Goal: Navigation & Orientation: Go to known website

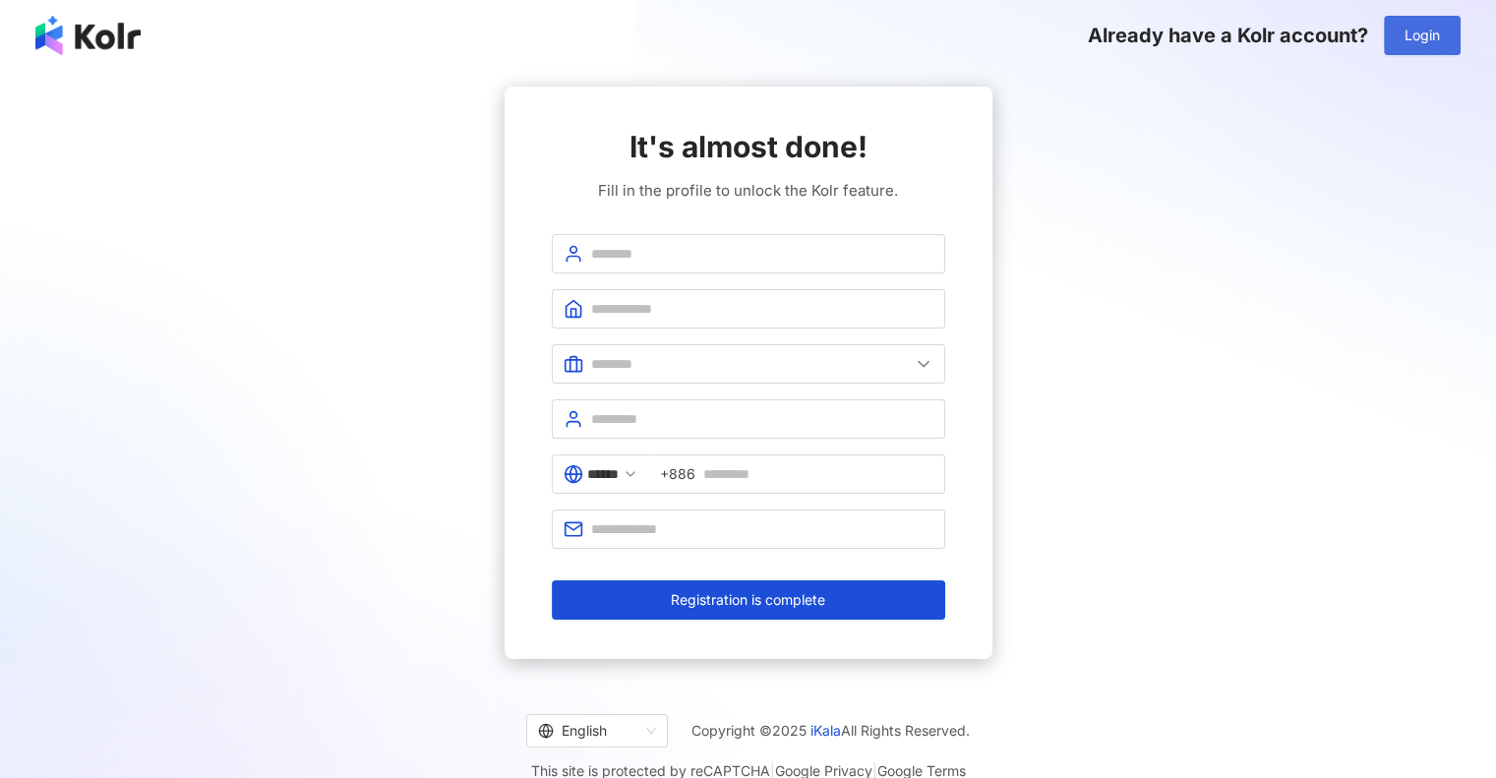
click at [1405, 49] on button "Login" at bounding box center [1422, 35] width 77 height 39
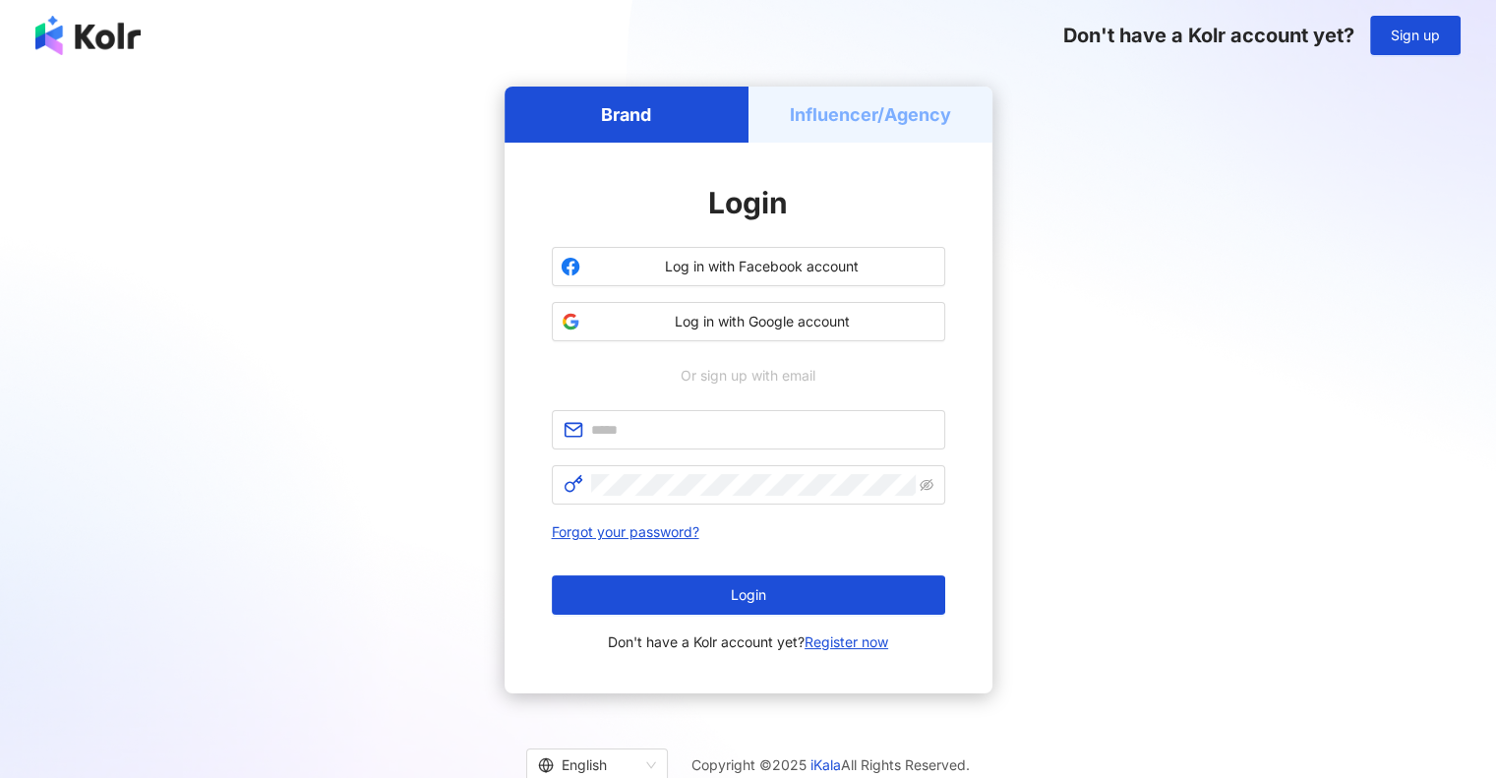
click at [830, 125] on h5 "Influencer/Agency" at bounding box center [870, 114] width 161 height 25
